Goal: Task Accomplishment & Management: Use online tool/utility

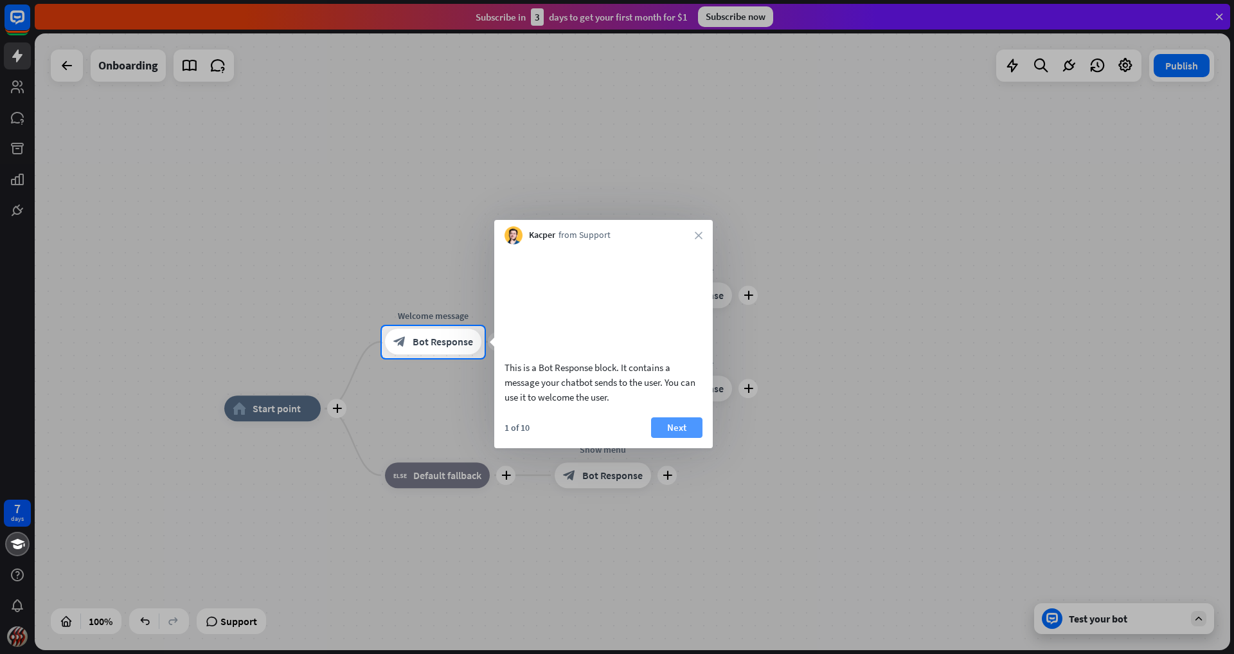
click at [684, 438] on button "Next" at bounding box center [676, 427] width 51 height 21
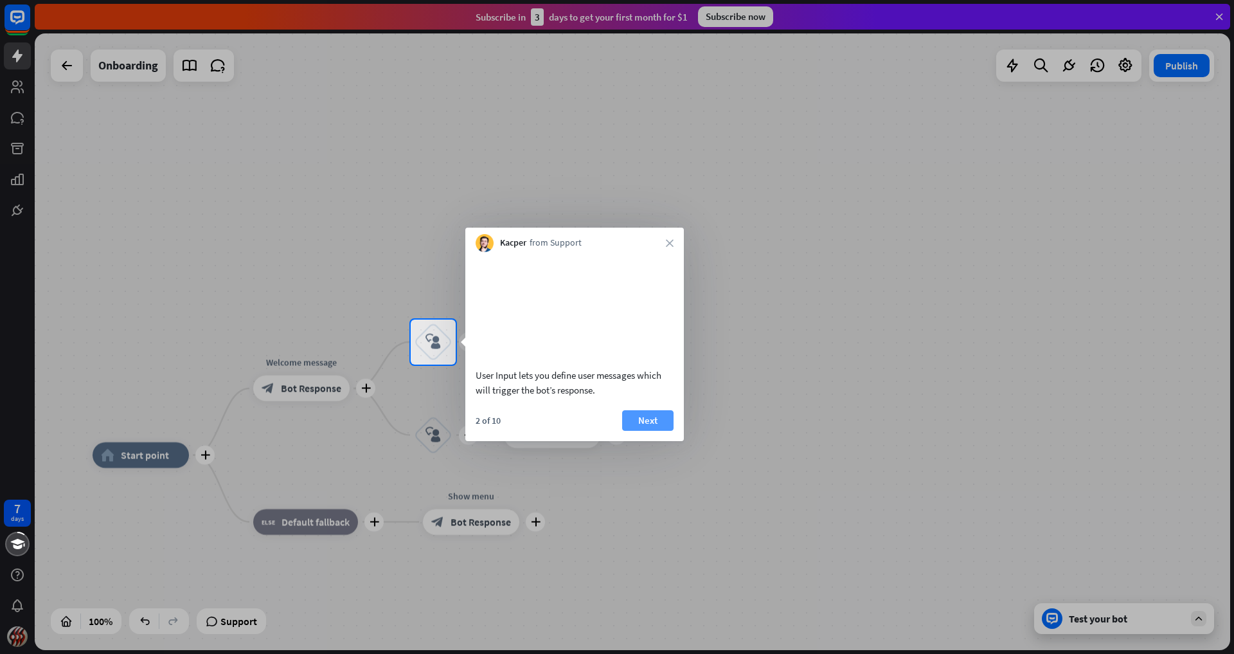
click at [657, 431] on button "Next" at bounding box center [647, 420] width 51 height 21
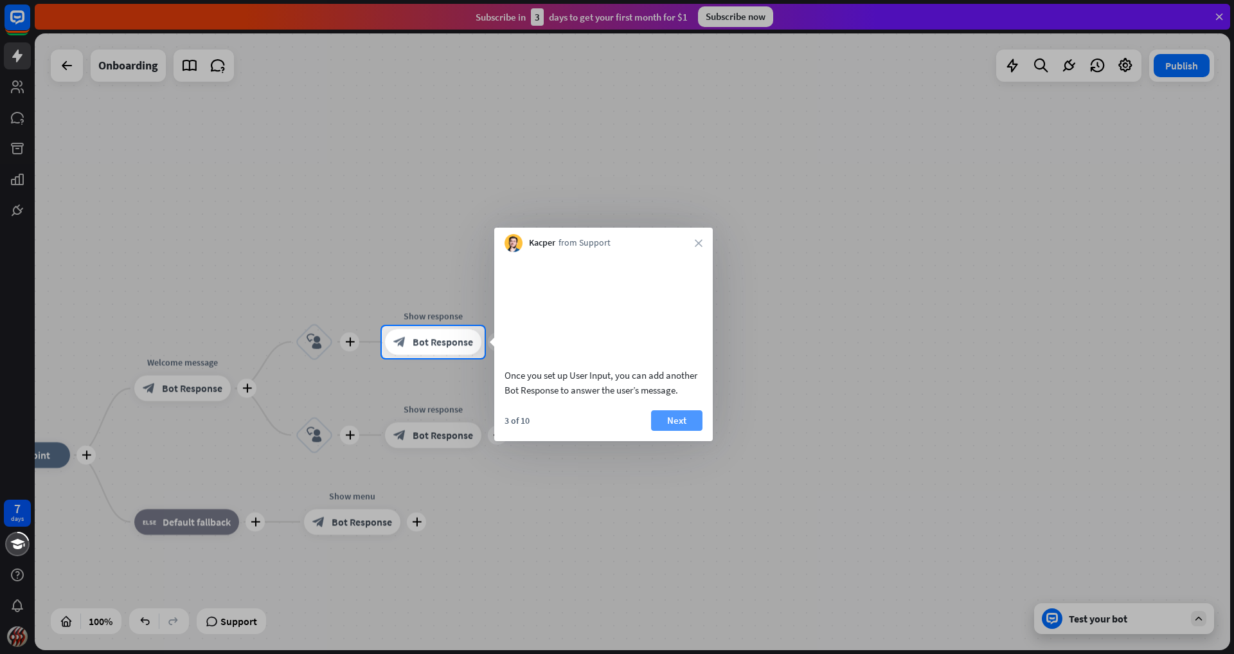
click at [672, 431] on button "Next" at bounding box center [676, 420] width 51 height 21
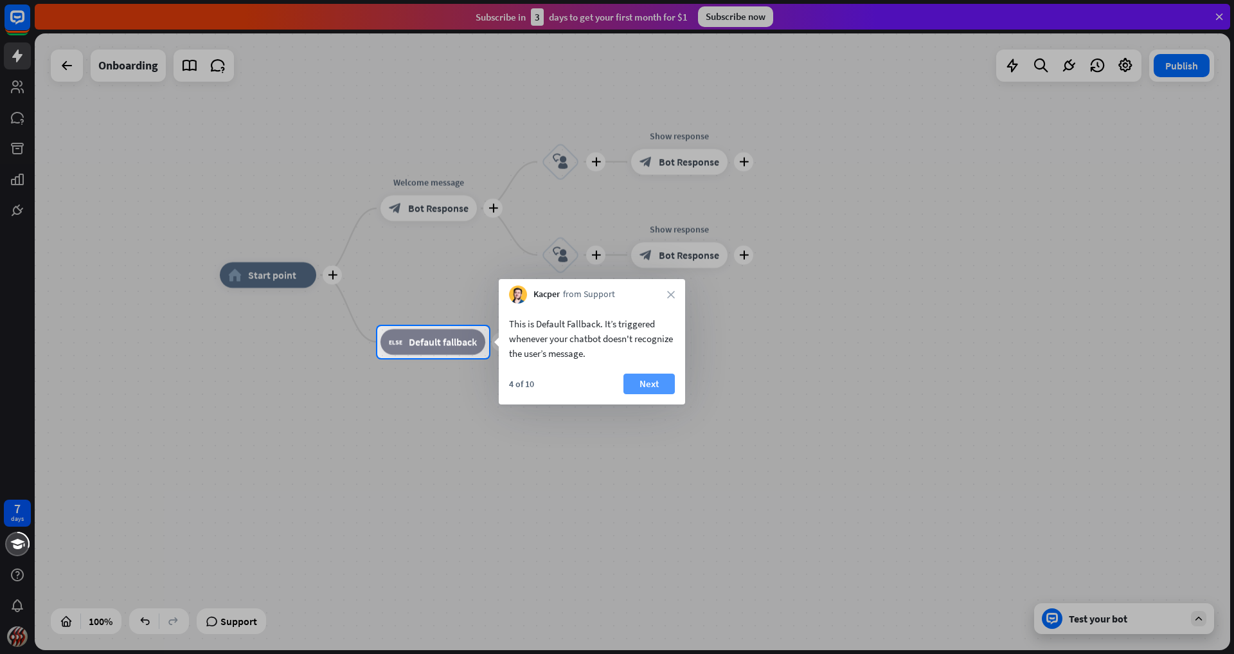
click at [659, 382] on button "Next" at bounding box center [648, 383] width 51 height 21
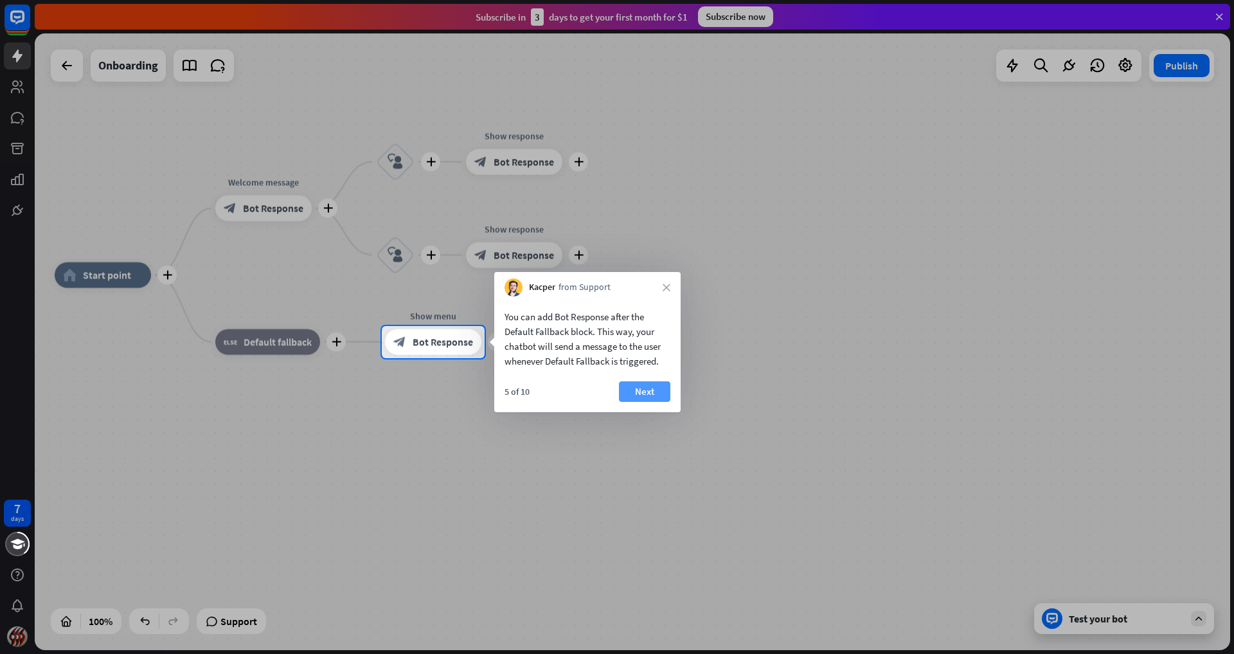
click at [655, 387] on button "Next" at bounding box center [644, 391] width 51 height 21
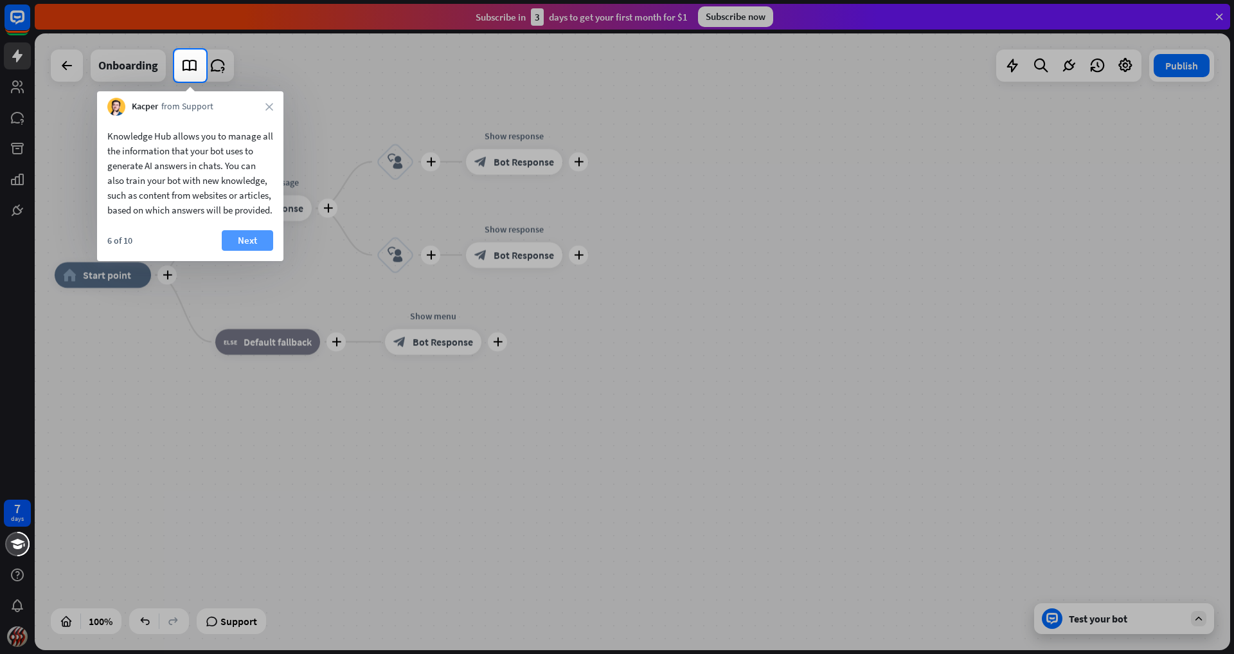
drag, startPoint x: 209, startPoint y: 245, endPoint x: 223, endPoint y: 249, distance: 14.0
click at [221, 249] on div "Knowledge Hub allows you to manage all the information that your bot uses to ge…" at bounding box center [190, 188] width 186 height 145
click at [248, 251] on button "Next" at bounding box center [247, 240] width 51 height 21
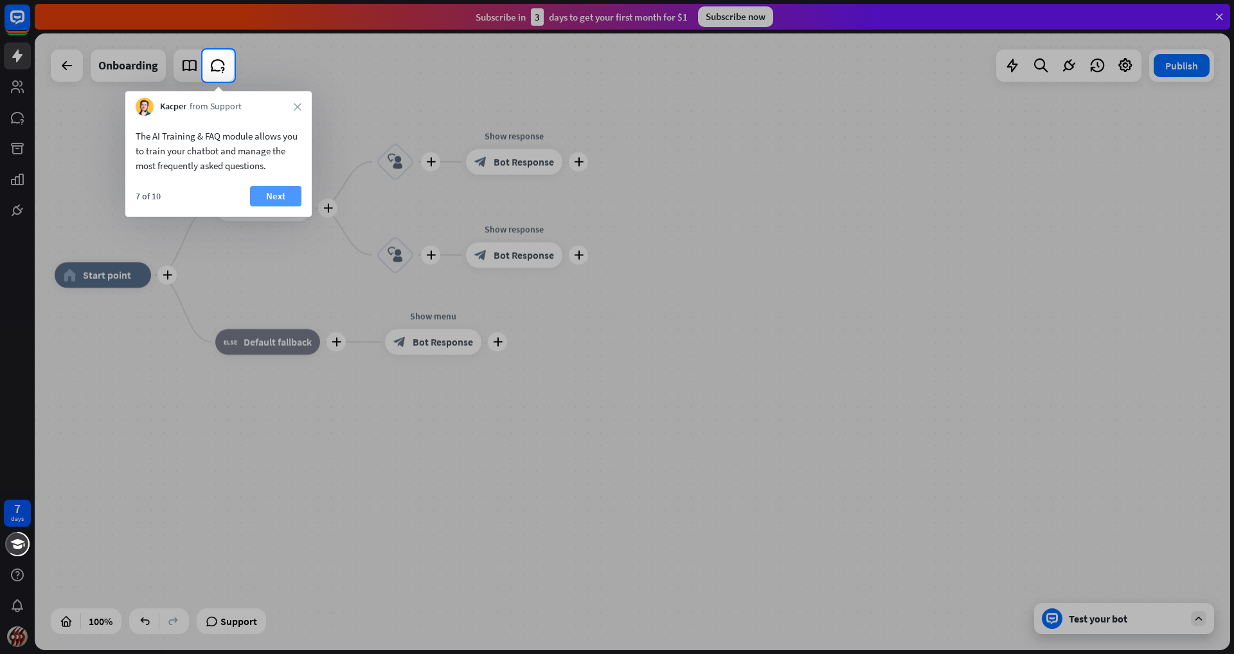
drag, startPoint x: 271, startPoint y: 214, endPoint x: 272, endPoint y: 204, distance: 9.8
click at [272, 210] on body "7 days close Product Help First steps Get started with ChatBot Help Center Foll…" at bounding box center [617, 327] width 1234 height 654
click at [278, 197] on button "Next" at bounding box center [275, 196] width 51 height 21
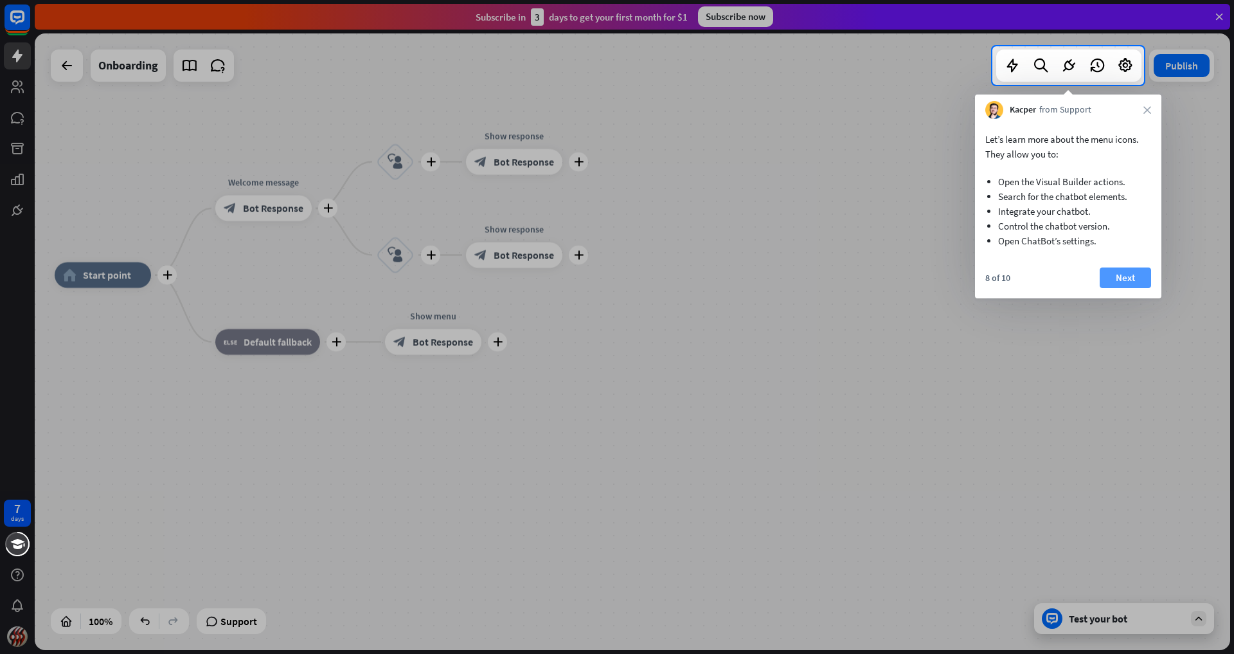
click at [1115, 275] on button "Next" at bounding box center [1125, 277] width 51 height 21
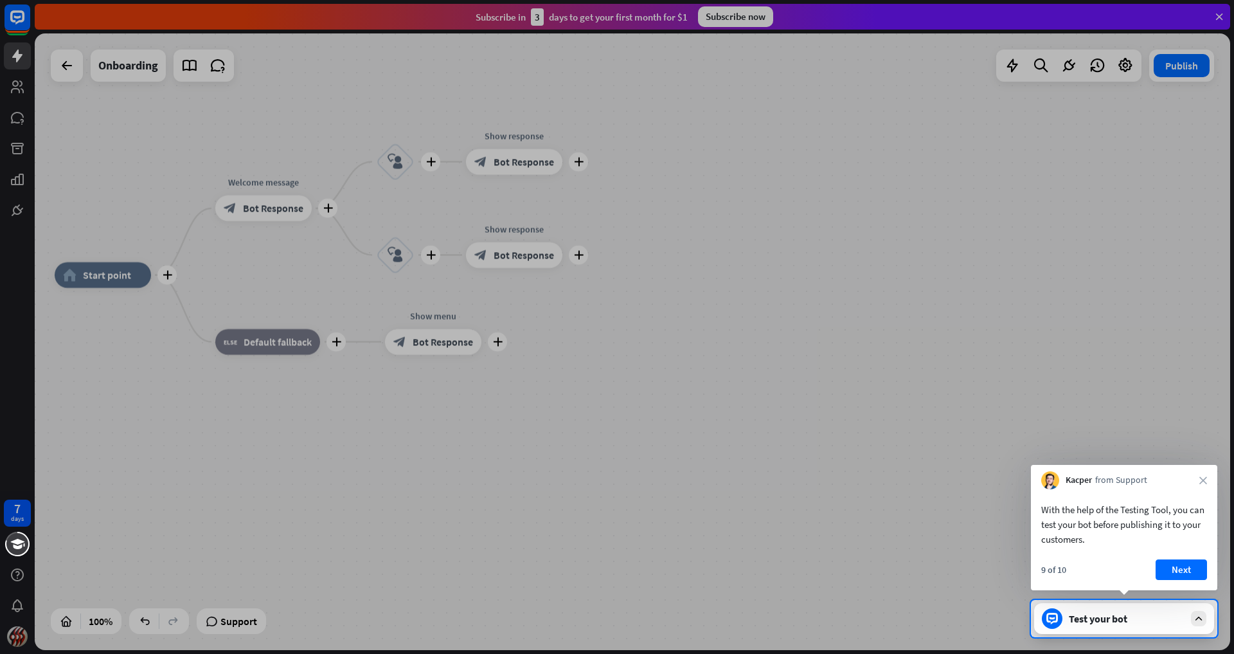
click at [1115, 275] on div at bounding box center [617, 300] width 1234 height 600
drag, startPoint x: 1115, startPoint y: 275, endPoint x: 1137, endPoint y: 372, distance: 99.6
click at [1116, 288] on div at bounding box center [617, 300] width 1234 height 600
click at [1177, 576] on button "Next" at bounding box center [1180, 569] width 51 height 21
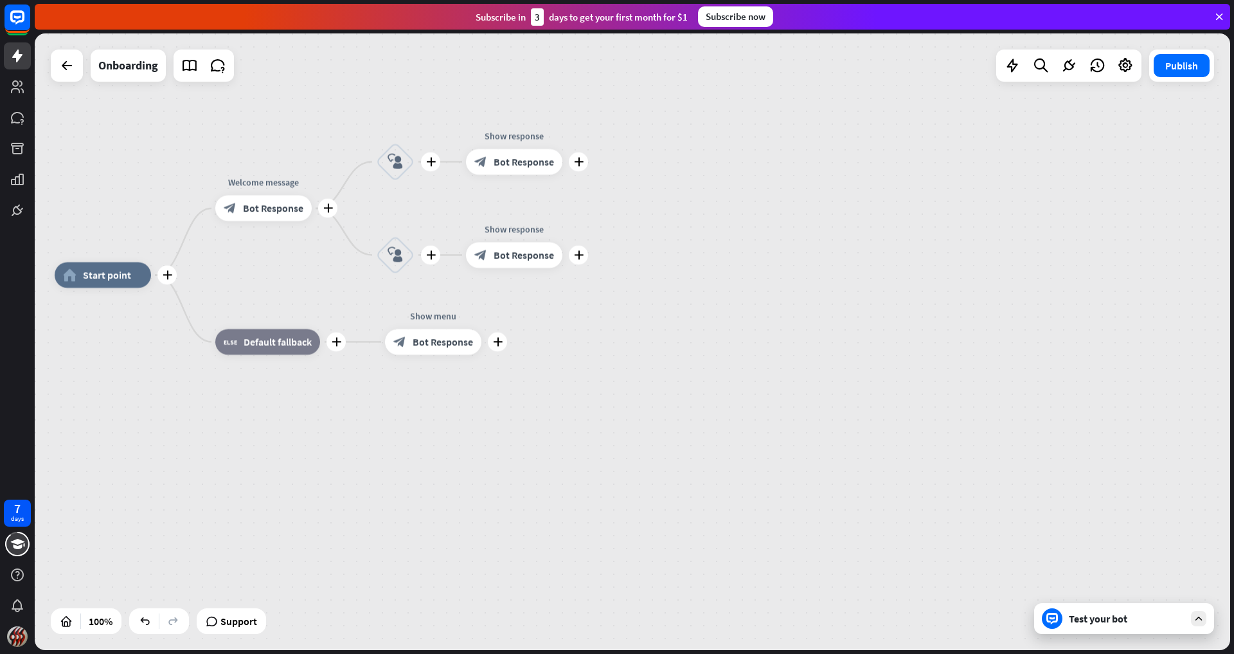
click at [1177, 574] on div "7 days close Product Help First steps Get started with ChatBot Help Center Foll…" at bounding box center [617, 327] width 1234 height 654
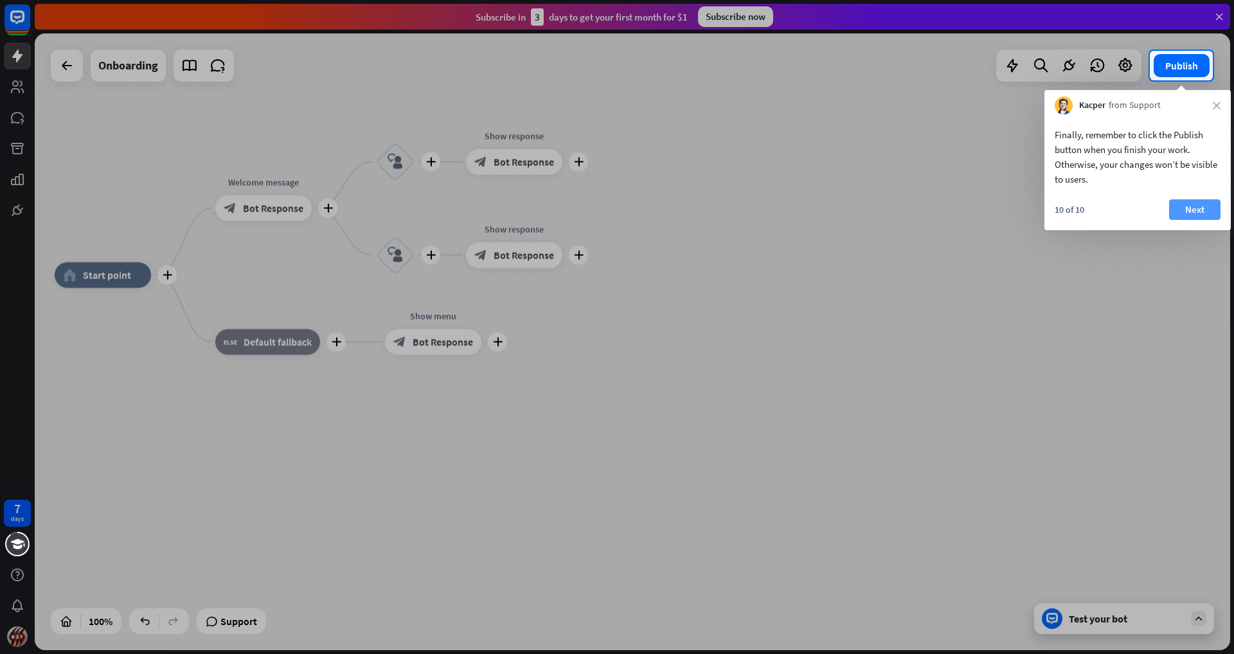
click at [1189, 206] on button "Next" at bounding box center [1194, 209] width 51 height 21
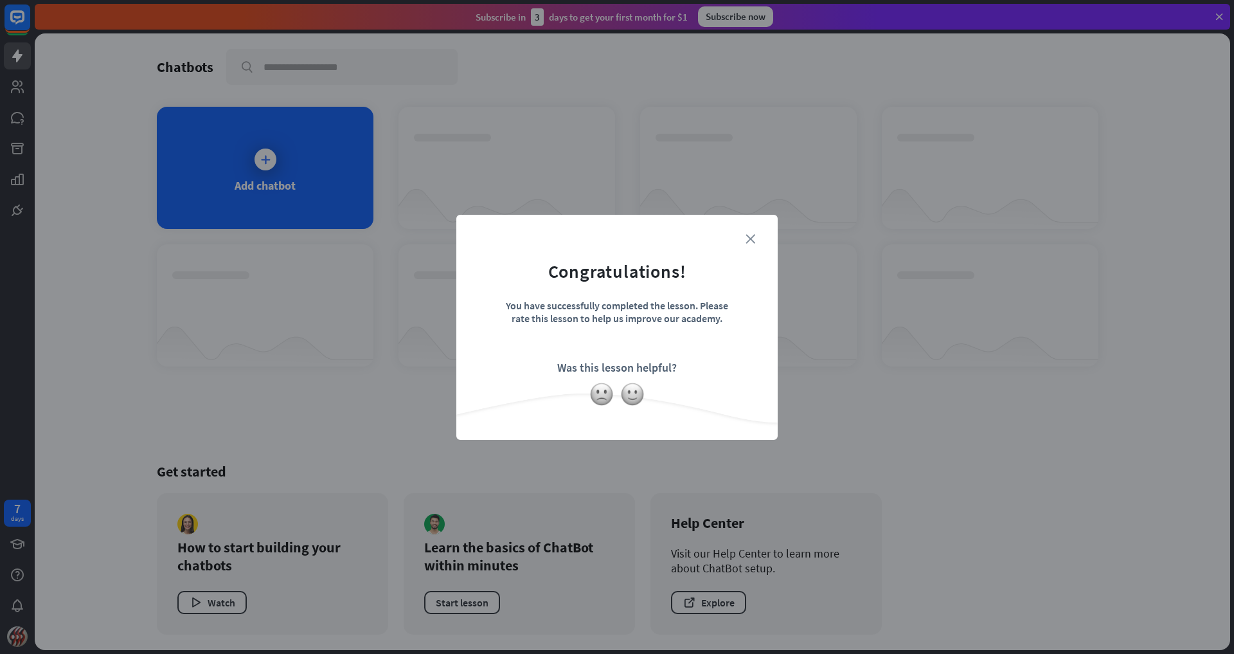
click at [750, 235] on icon "close" at bounding box center [750, 239] width 10 height 10
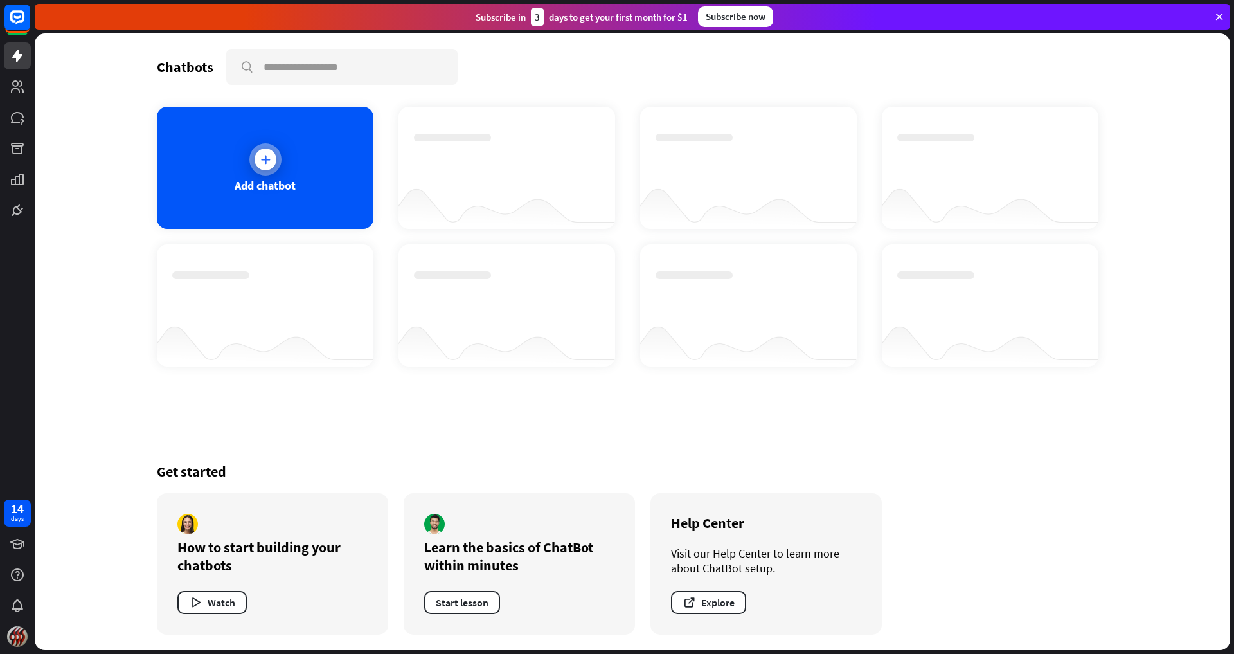
click at [267, 159] on icon at bounding box center [265, 159] width 13 height 13
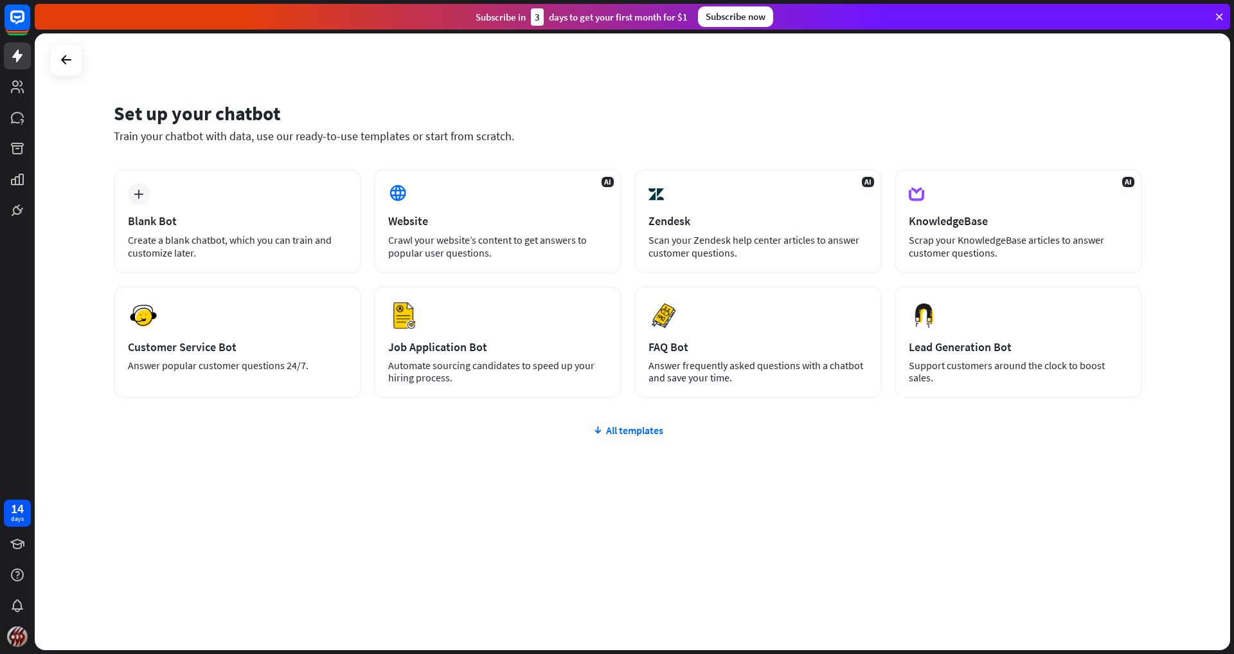
click at [641, 439] on div "plus Blank Bot Create a blank chatbot, which you can train and customize later.…" at bounding box center [628, 360] width 1028 height 383
click at [637, 429] on div "All templates" at bounding box center [628, 429] width 1028 height 13
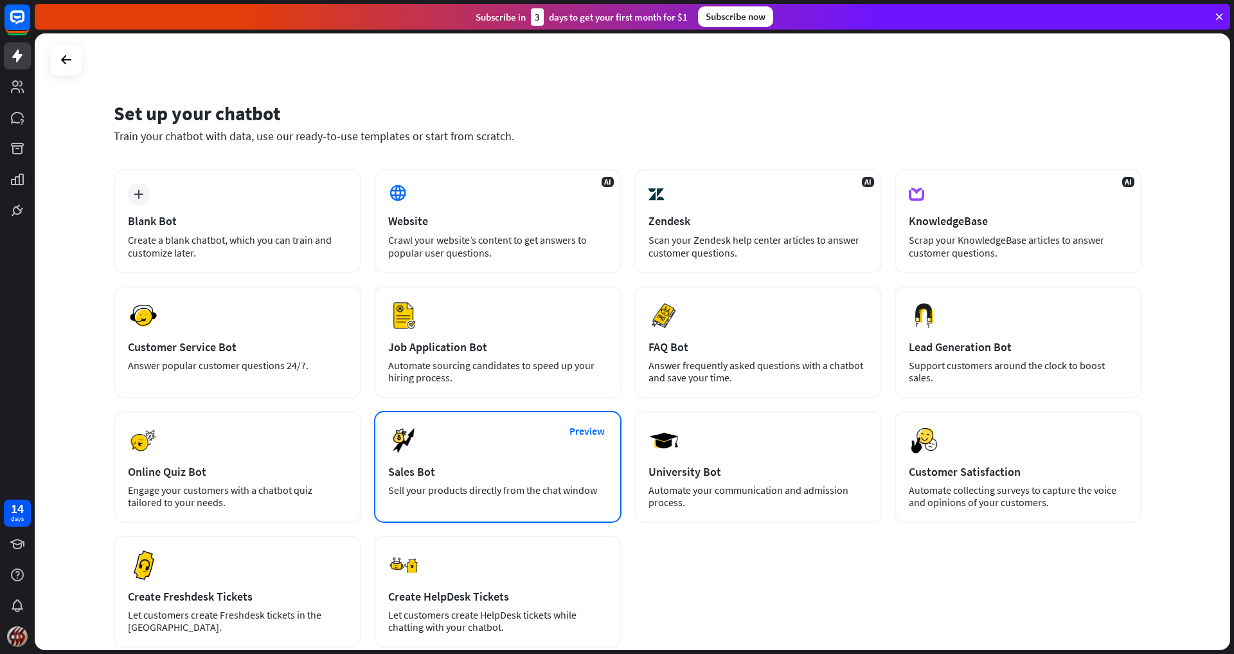
scroll to position [87, 0]
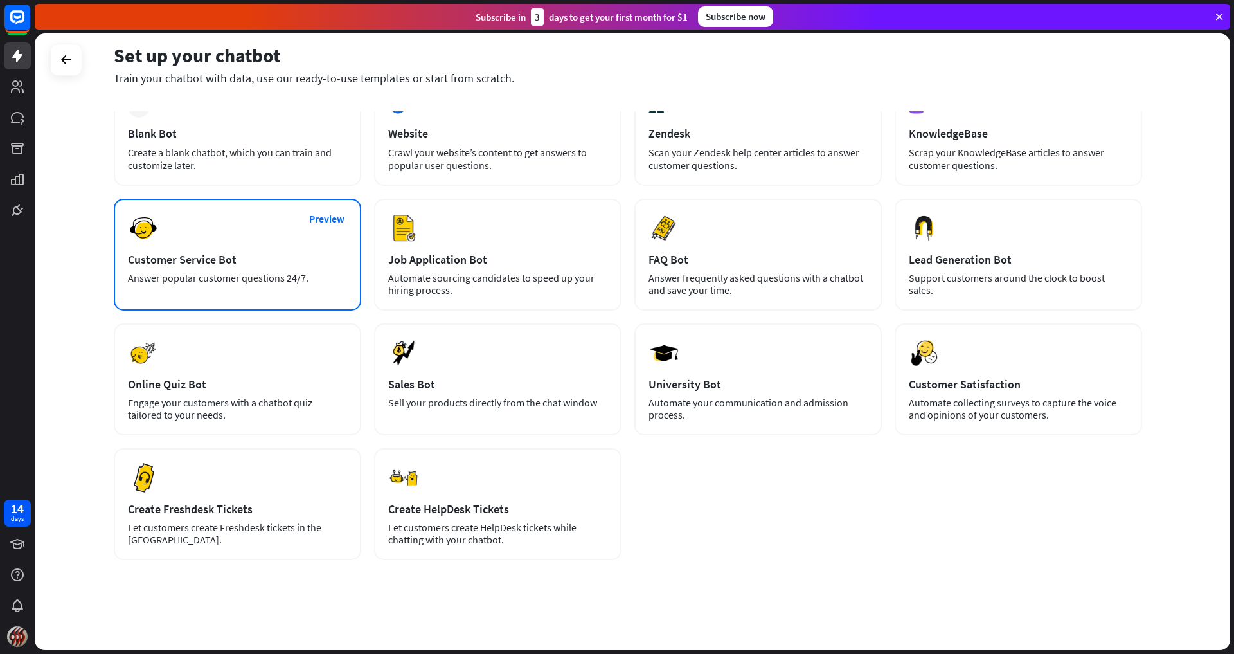
click at [223, 262] on div "Customer Service Bot" at bounding box center [237, 259] width 219 height 15
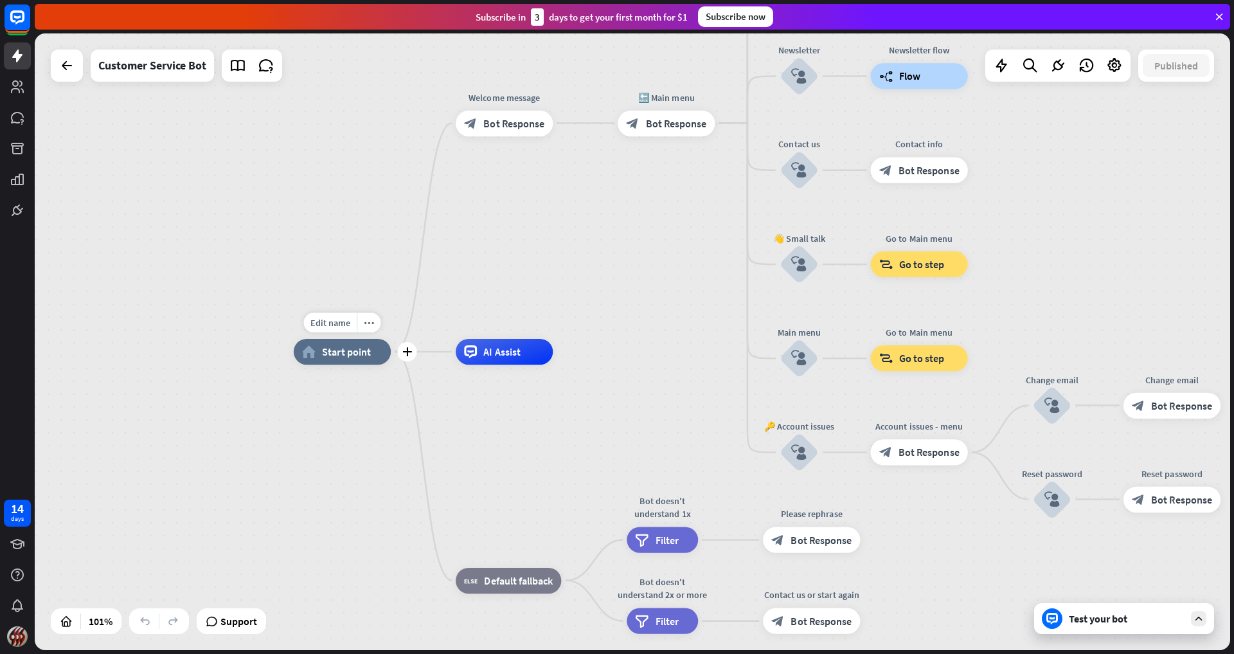
click at [334, 347] on span "Start point" at bounding box center [346, 351] width 49 height 13
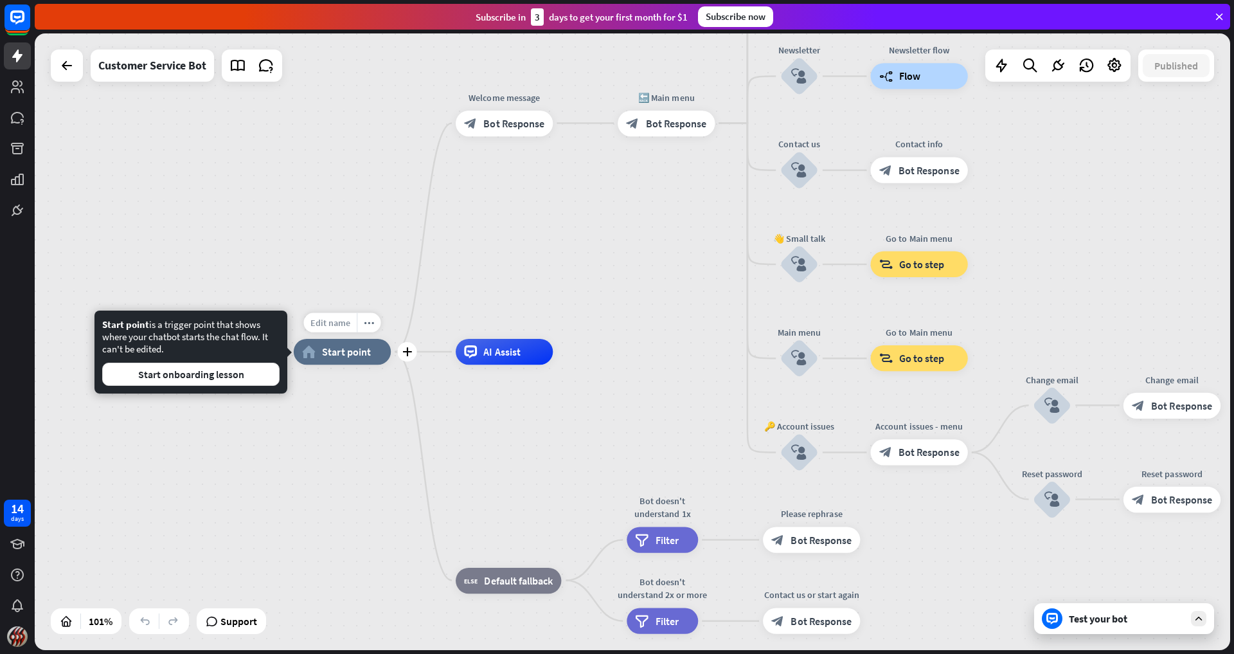
click at [331, 322] on span "Edit name" at bounding box center [330, 323] width 40 height 12
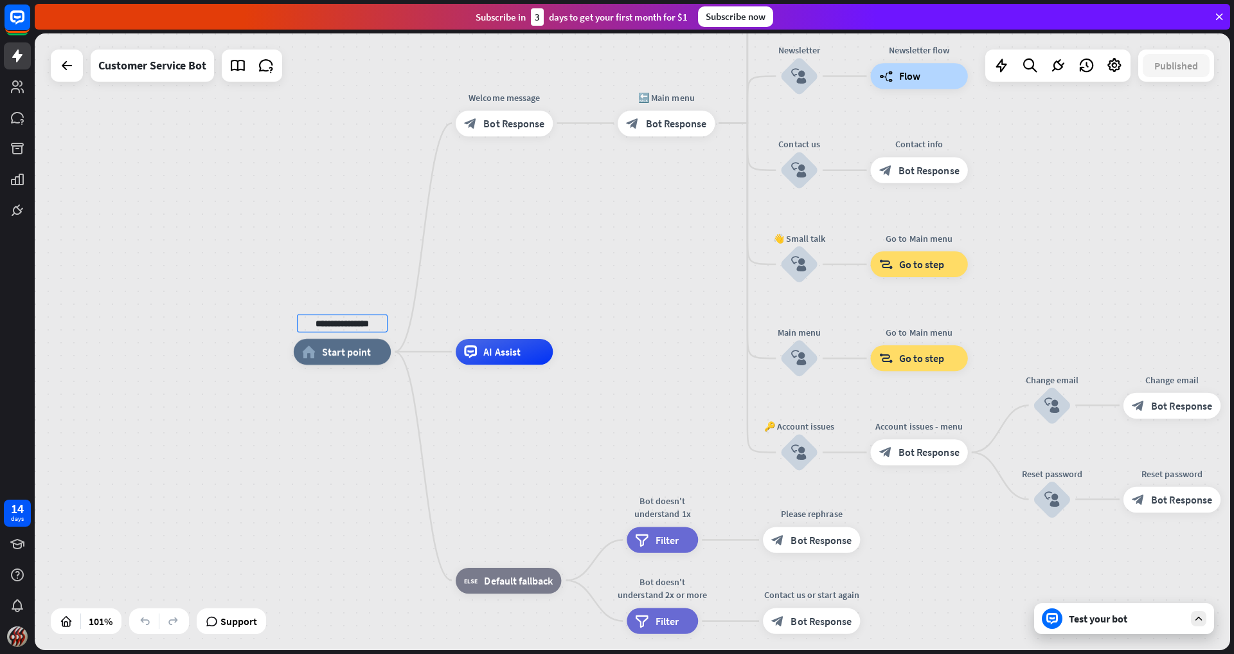
type input "**********"
click at [321, 424] on div "**********" at bounding box center [632, 341] width 1195 height 616
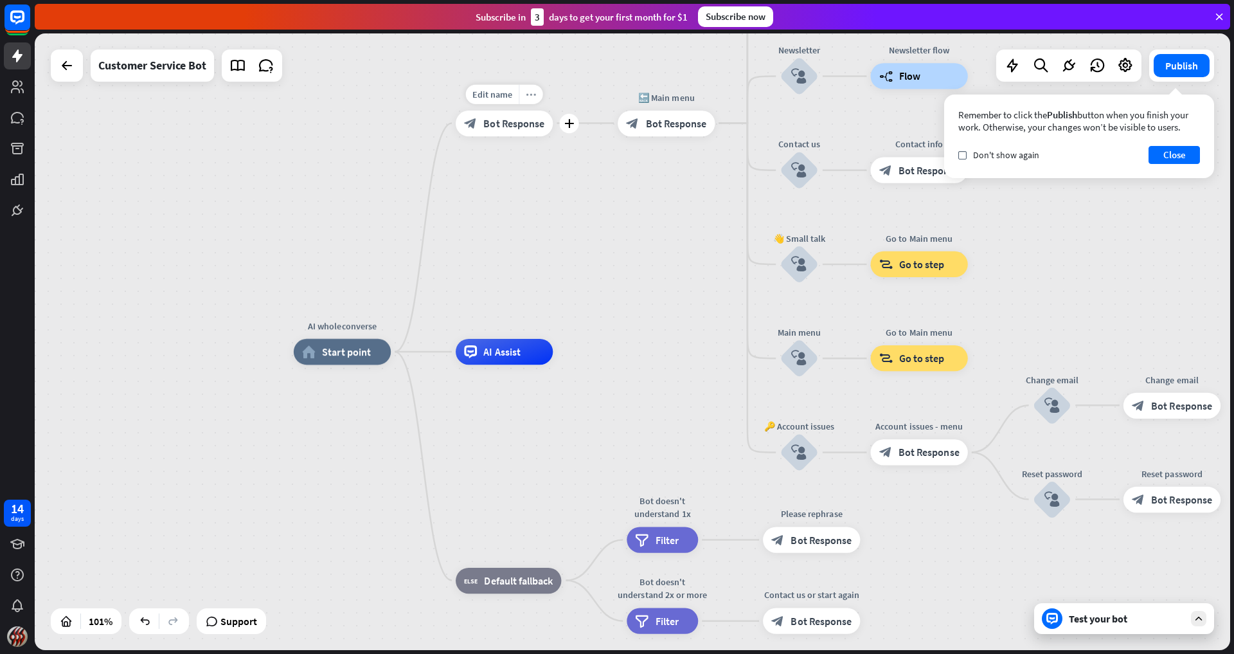
click at [531, 94] on icon "more_horiz" at bounding box center [531, 94] width 10 height 10
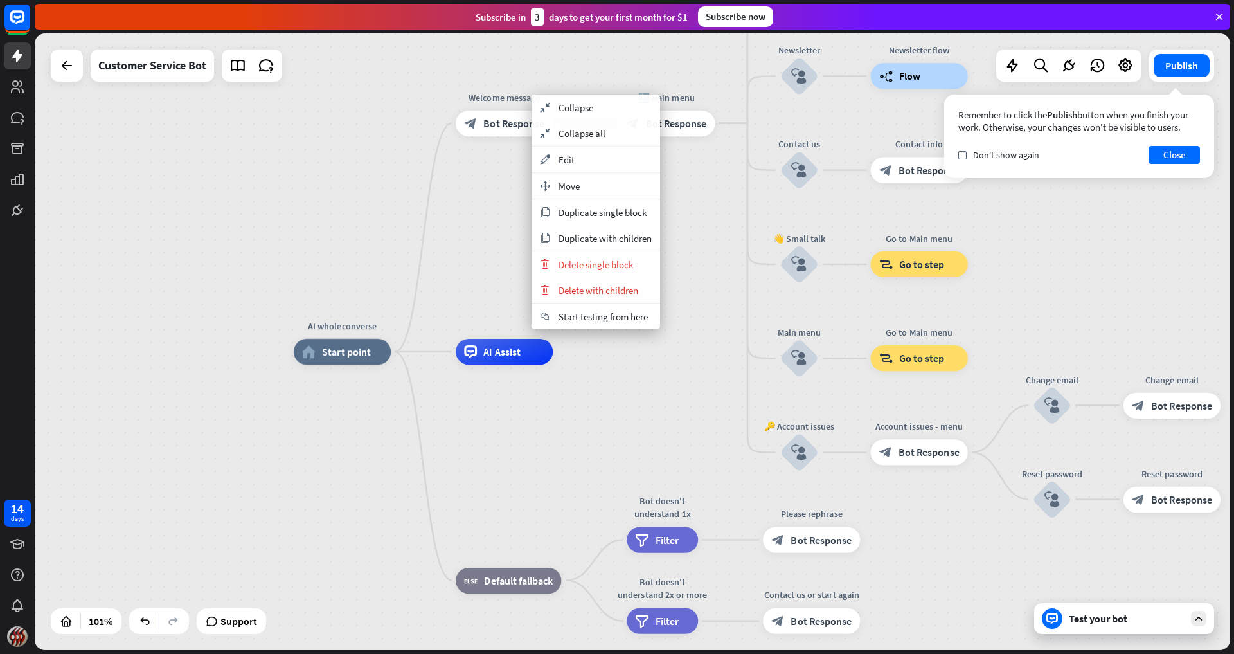
click at [462, 175] on div "AI wholeconverse home_2 Start point Welcome message block_bot_response Bot Resp…" at bounding box center [632, 341] width 1195 height 616
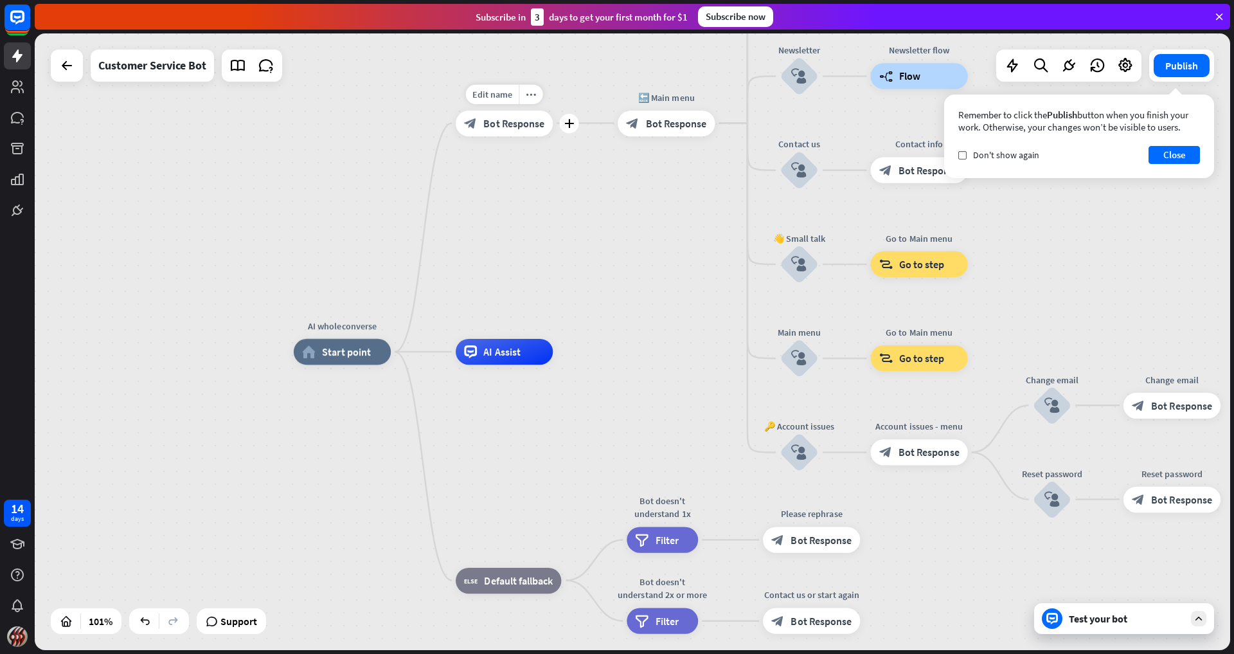
click at [499, 117] on span "Bot Response" at bounding box center [513, 122] width 61 height 13
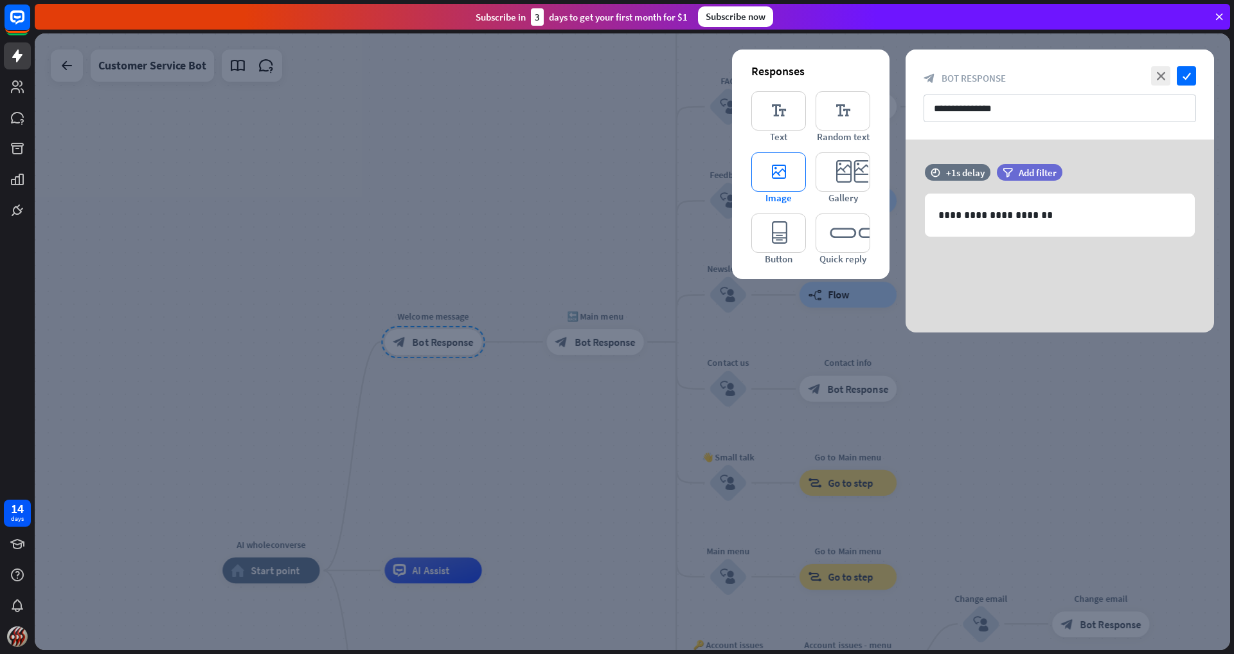
click at [781, 169] on icon "editor_image" at bounding box center [778, 171] width 55 height 39
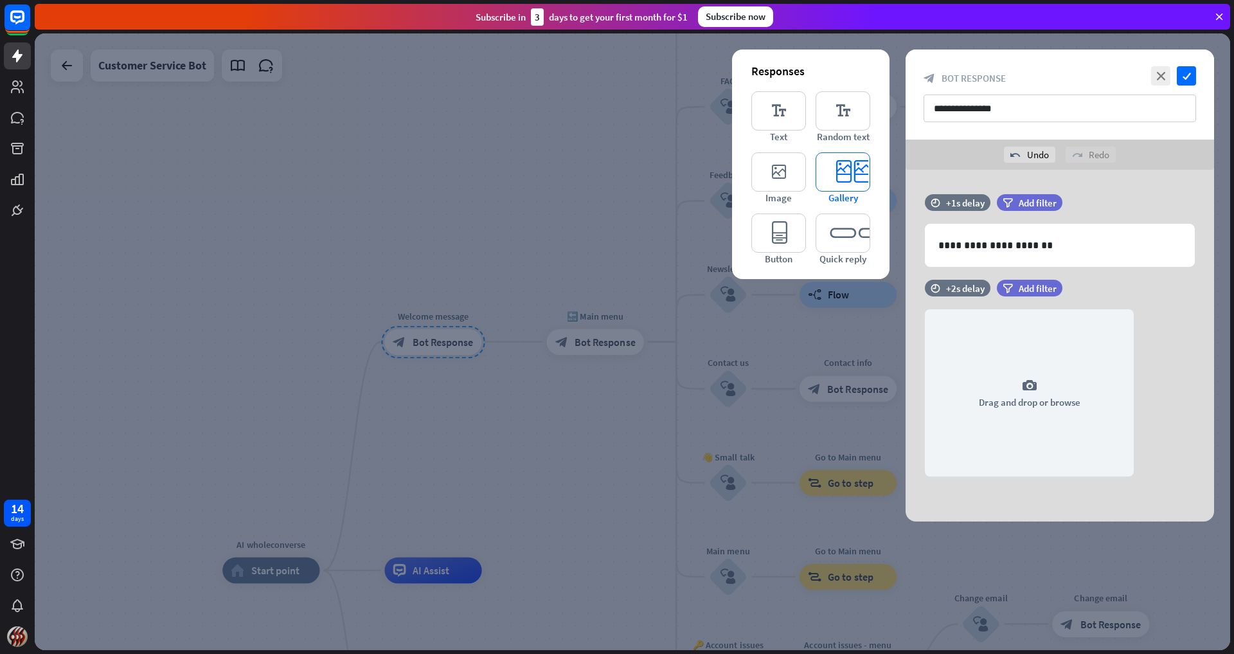
click at [844, 166] on icon "editor_card" at bounding box center [842, 171] width 55 height 39
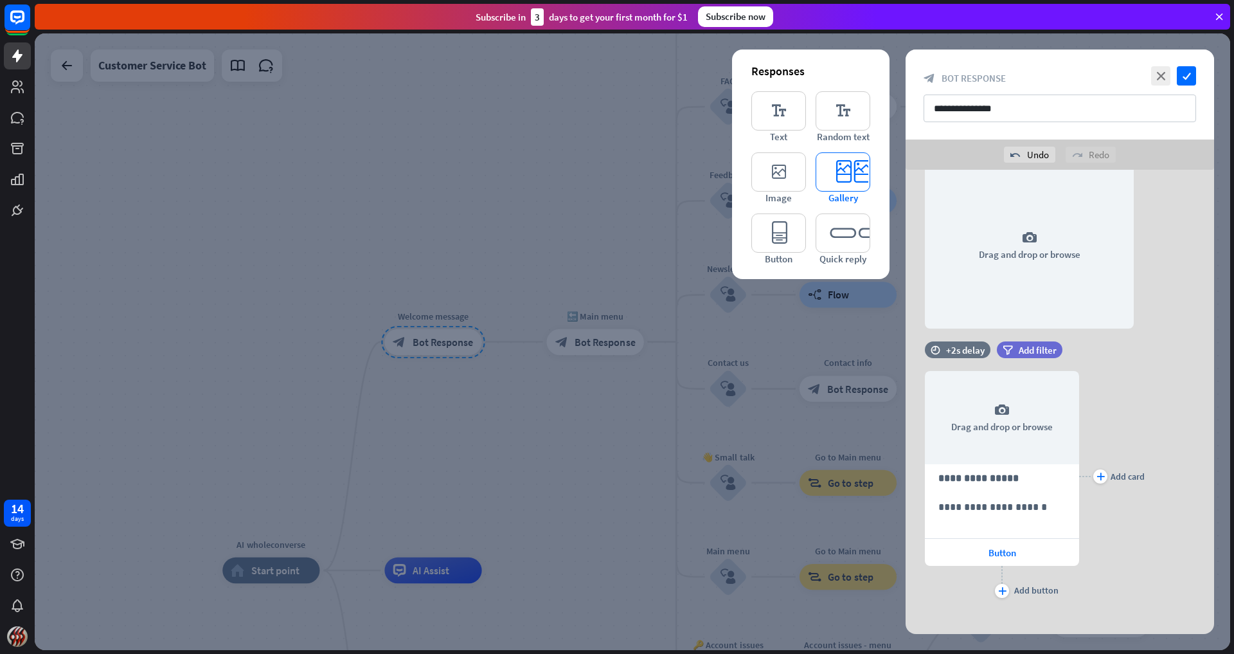
scroll to position [160, 0]
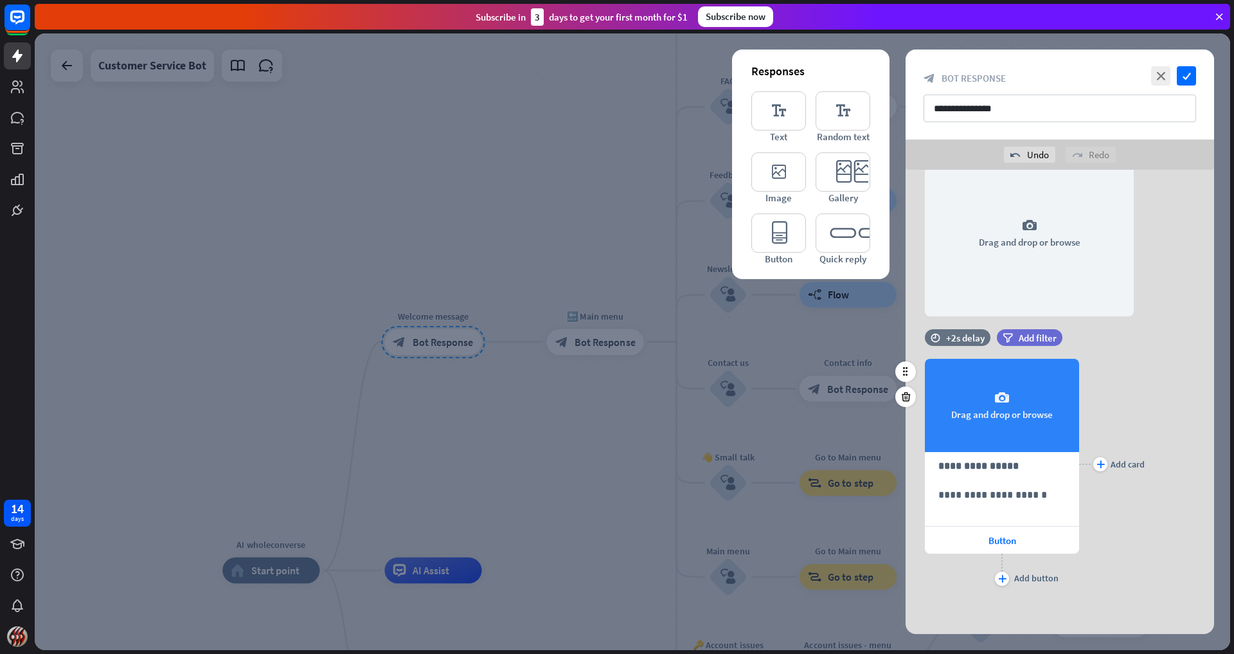
click at [1034, 411] on div "camera Drag and drop or browse" at bounding box center [1002, 405] width 154 height 93
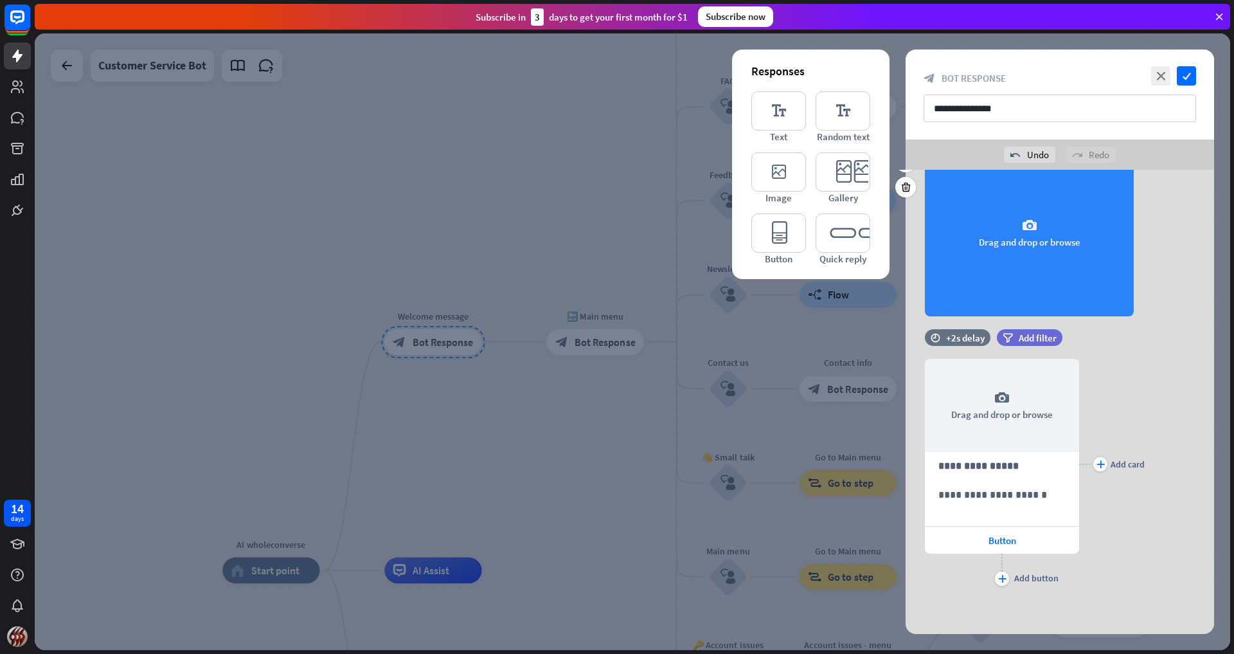
click at [991, 245] on div "camera Drag and drop or browse" at bounding box center [1029, 232] width 209 height 167
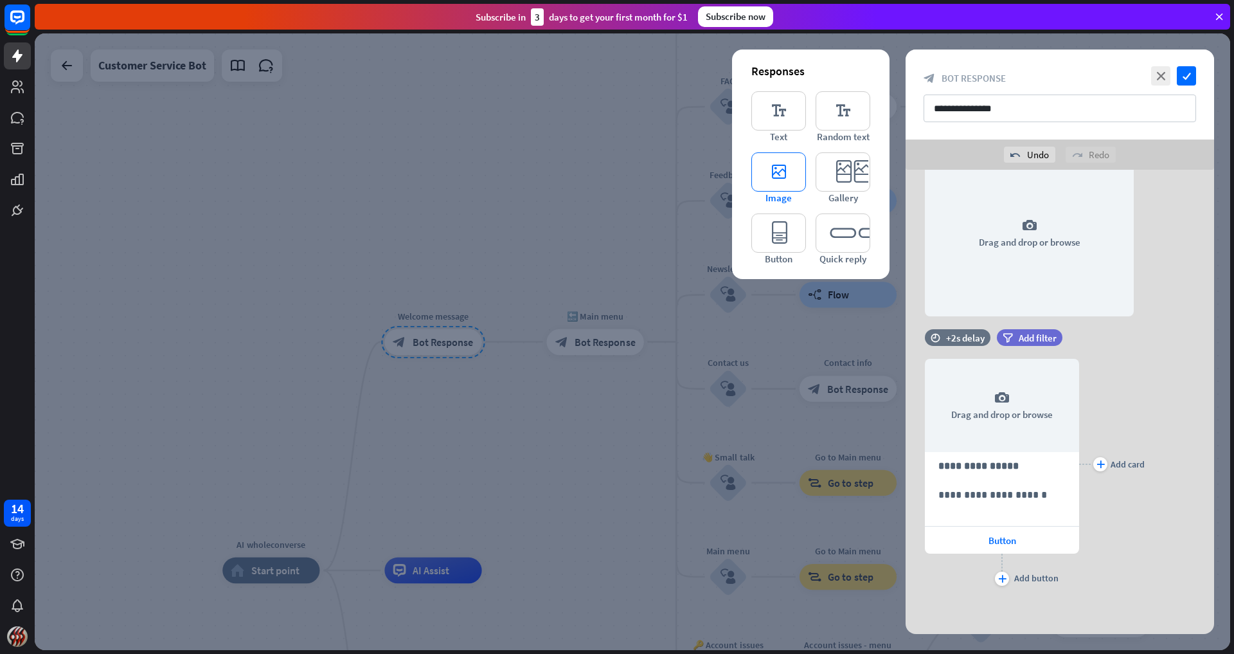
click at [772, 177] on icon "editor_image" at bounding box center [778, 171] width 55 height 39
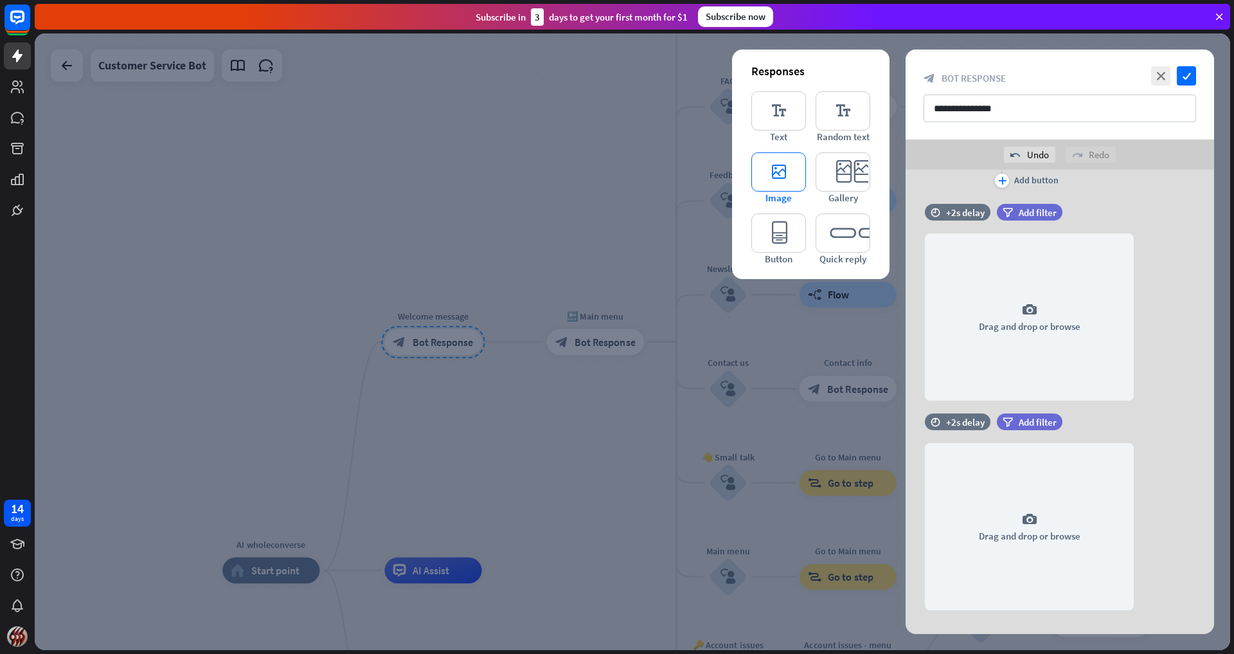
scroll to position [579, 0]
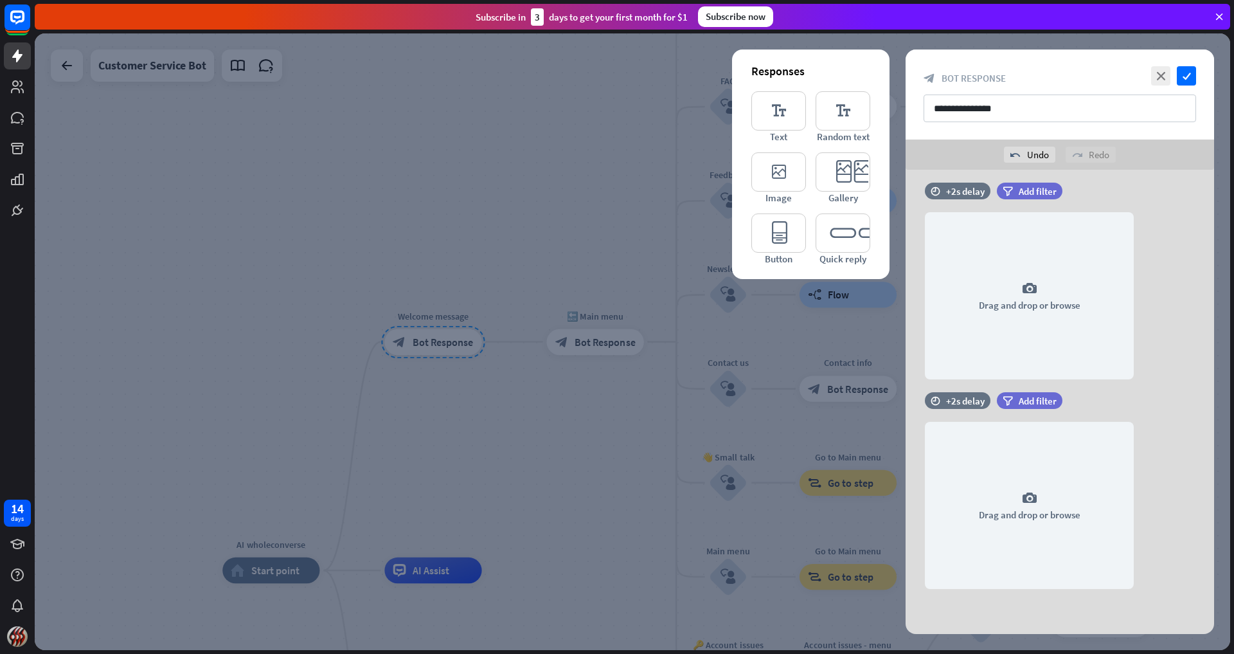
click at [652, 101] on div at bounding box center [632, 341] width 1195 height 616
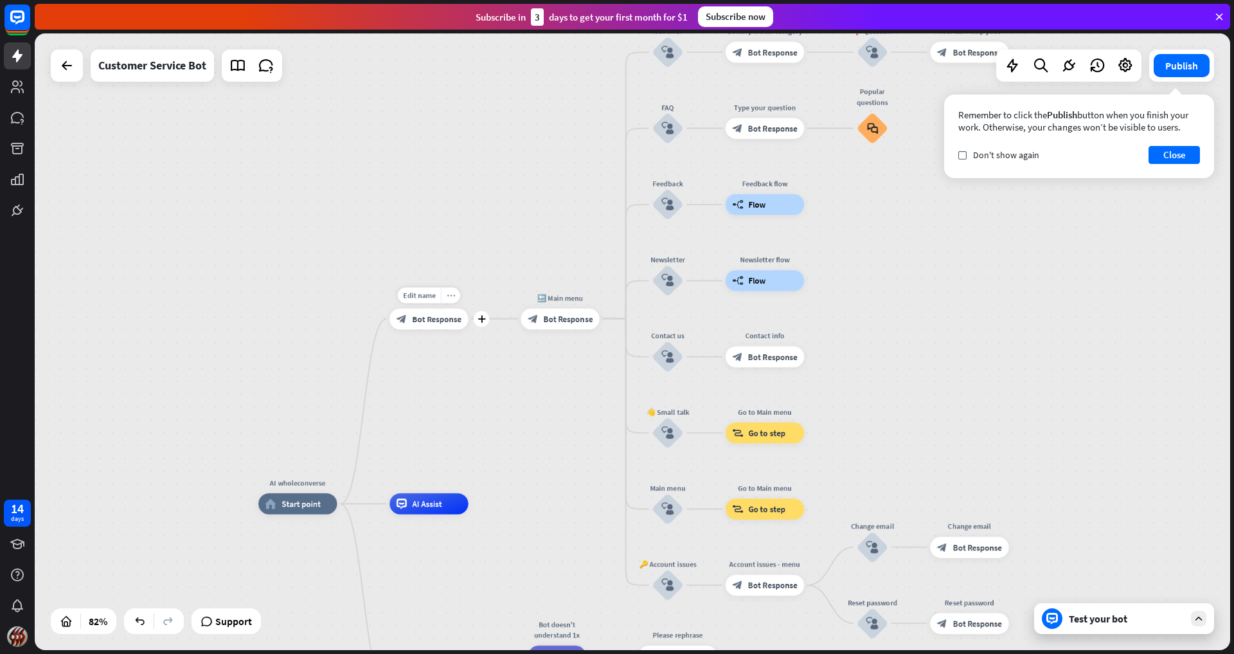
click at [449, 292] on icon "more_horiz" at bounding box center [451, 295] width 8 height 8
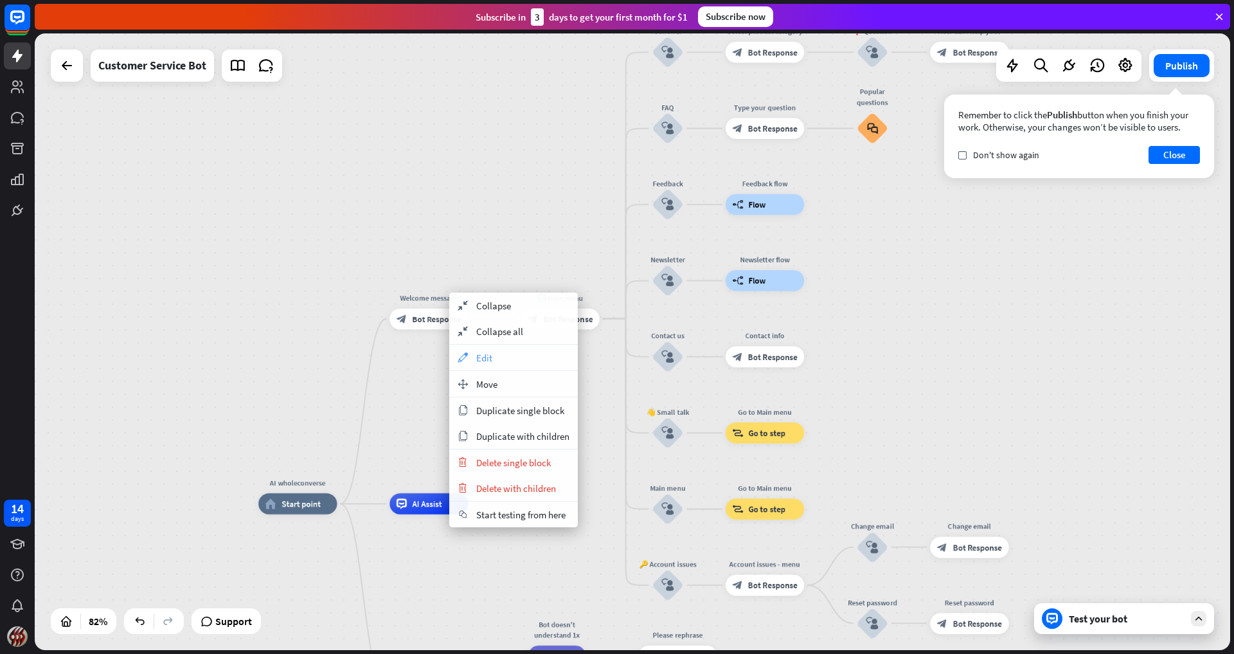
click at [476, 357] on div "appearance Edit" at bounding box center [513, 357] width 129 height 26
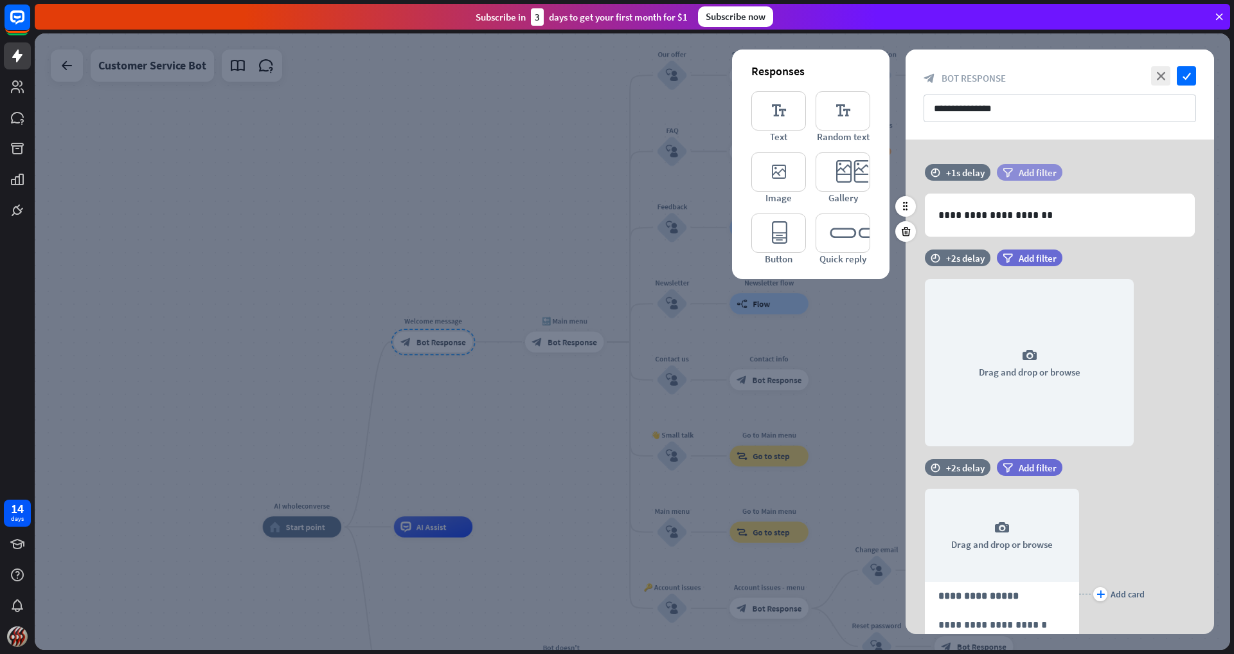
click at [1042, 170] on span "Add filter" at bounding box center [1038, 172] width 38 height 12
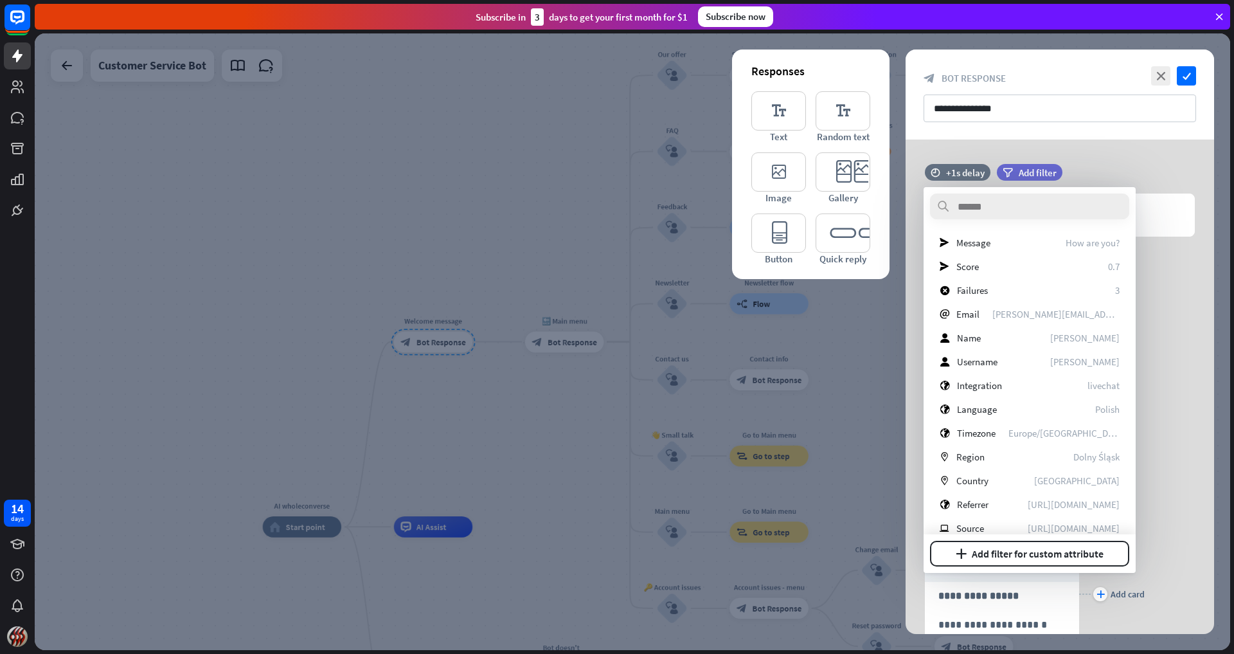
scroll to position [258, 0]
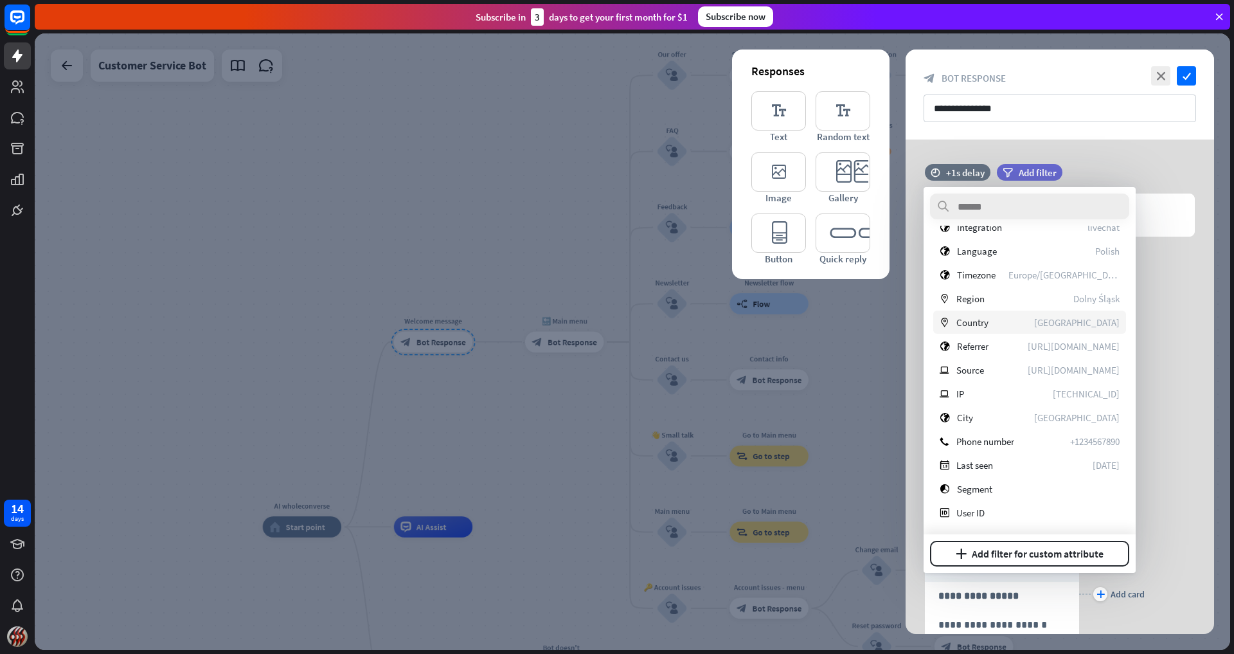
click at [1035, 329] on div "marker Country [GEOGRAPHIC_DATA]" at bounding box center [1029, 321] width 193 height 23
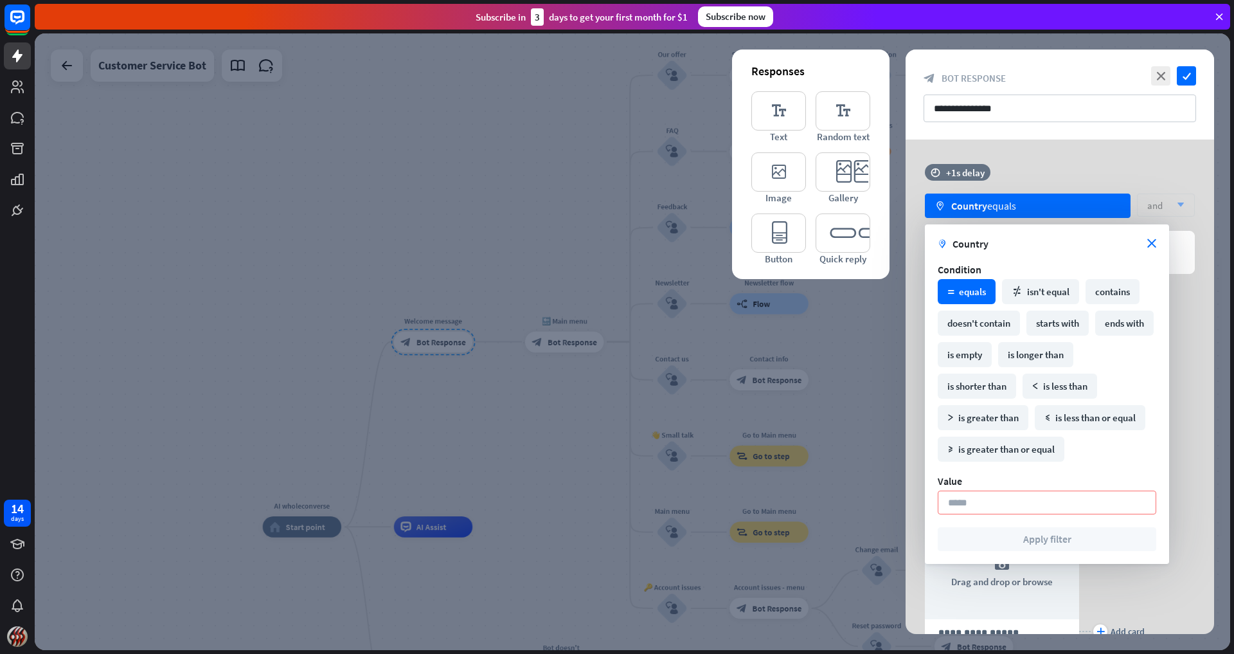
click at [970, 295] on div "math_equal equals" at bounding box center [967, 291] width 58 height 25
click at [970, 294] on div "math_equal equals" at bounding box center [967, 291] width 58 height 25
click at [797, 358] on div at bounding box center [632, 341] width 1195 height 616
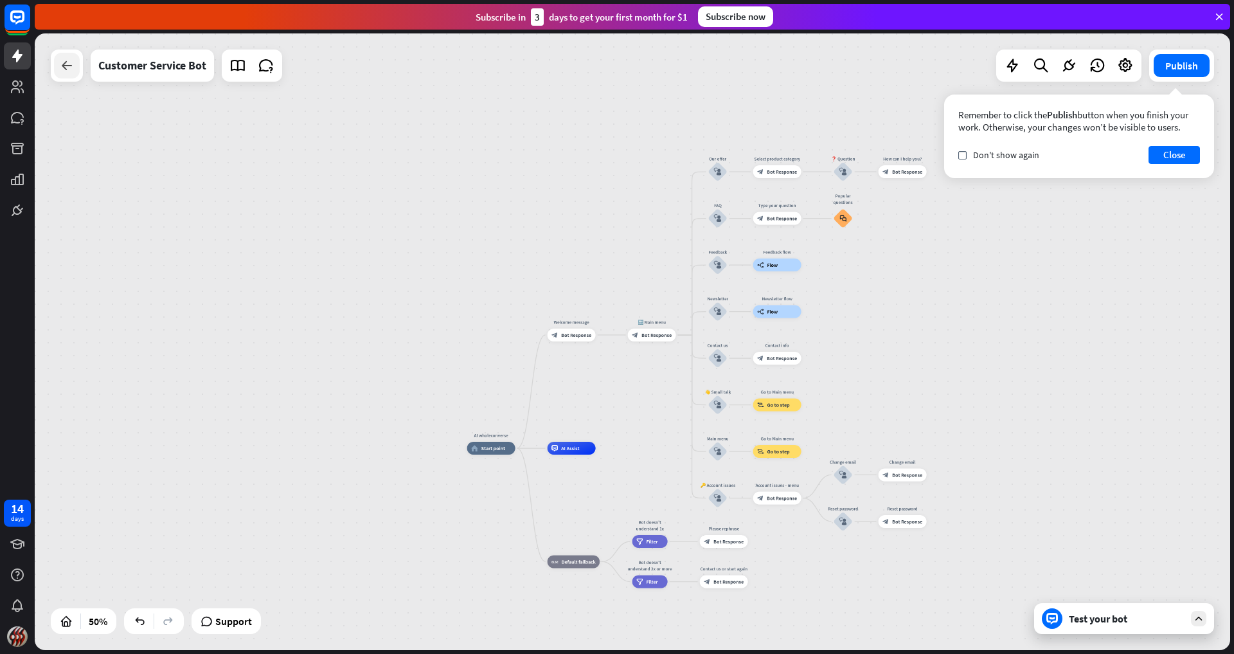
click at [69, 66] on icon at bounding box center [66, 65] width 15 height 15
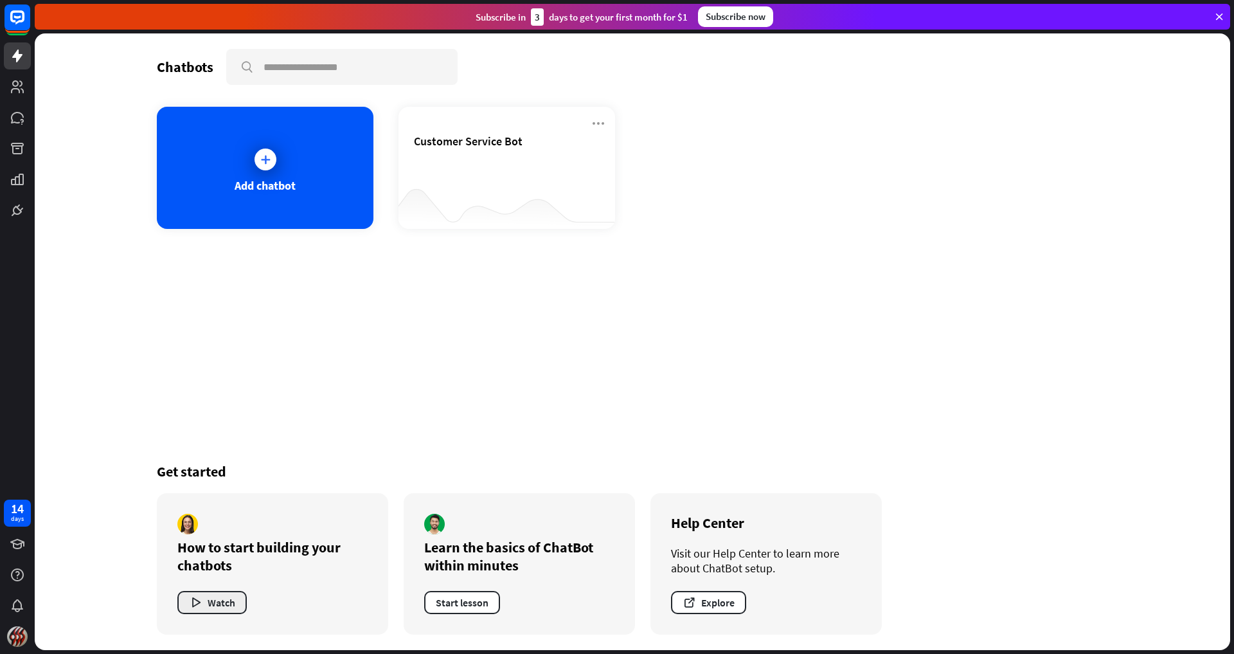
click at [213, 609] on button "Watch" at bounding box center [211, 602] width 69 height 23
click at [169, 350] on div "close" at bounding box center [617, 327] width 1234 height 654
click at [269, 161] on icon at bounding box center [265, 159] width 13 height 13
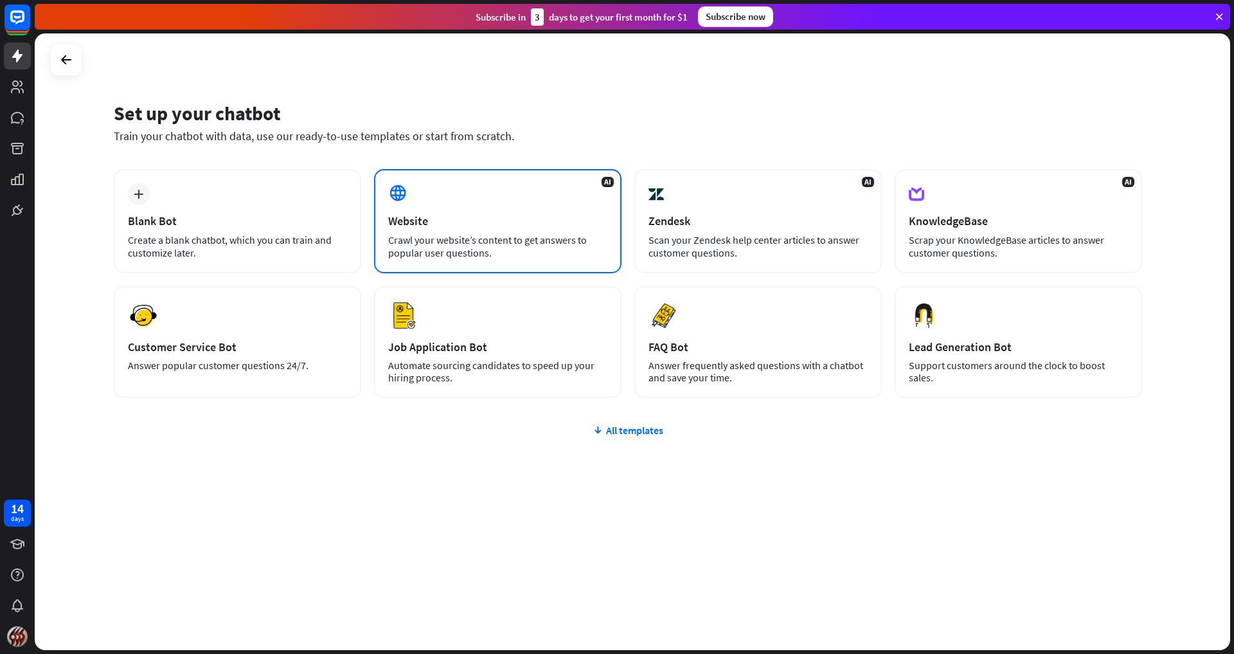
click at [441, 238] on div "Crawl your website’s content to get answers to popular user questions." at bounding box center [497, 246] width 219 height 26
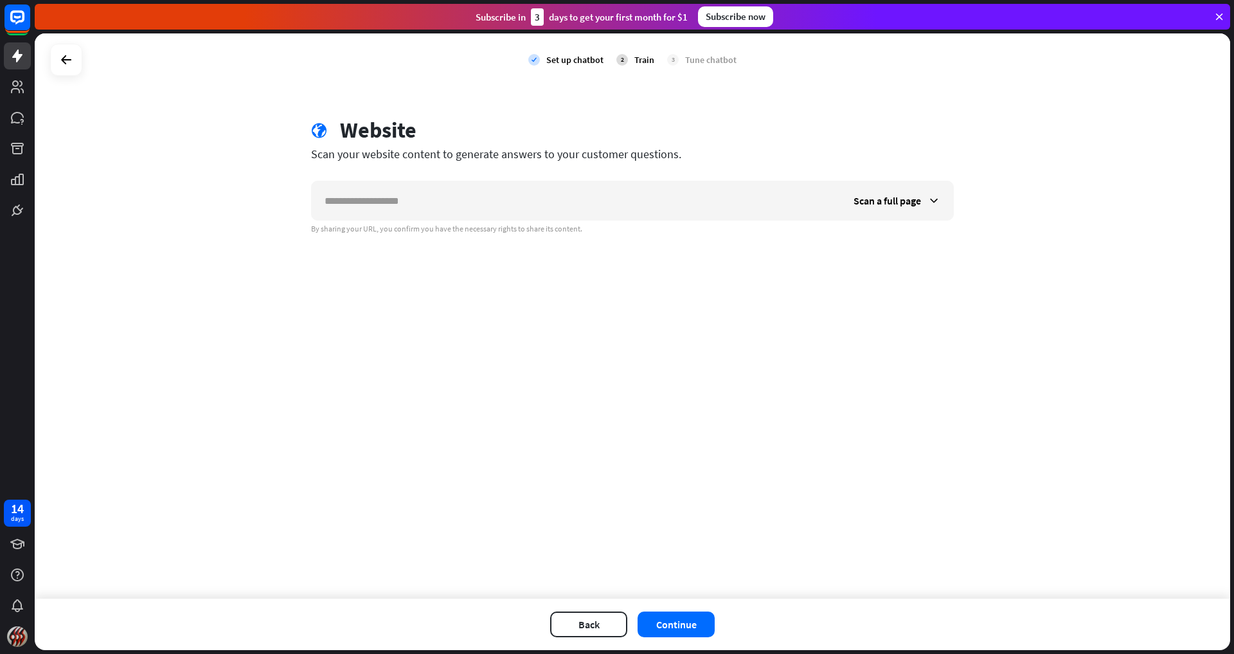
click at [426, 258] on div "check Set up chatbot 2 Train 3 Tune chatbot globe Website Scan your website con…" at bounding box center [632, 315] width 1195 height 565
